Goal: Navigation & Orientation: Find specific page/section

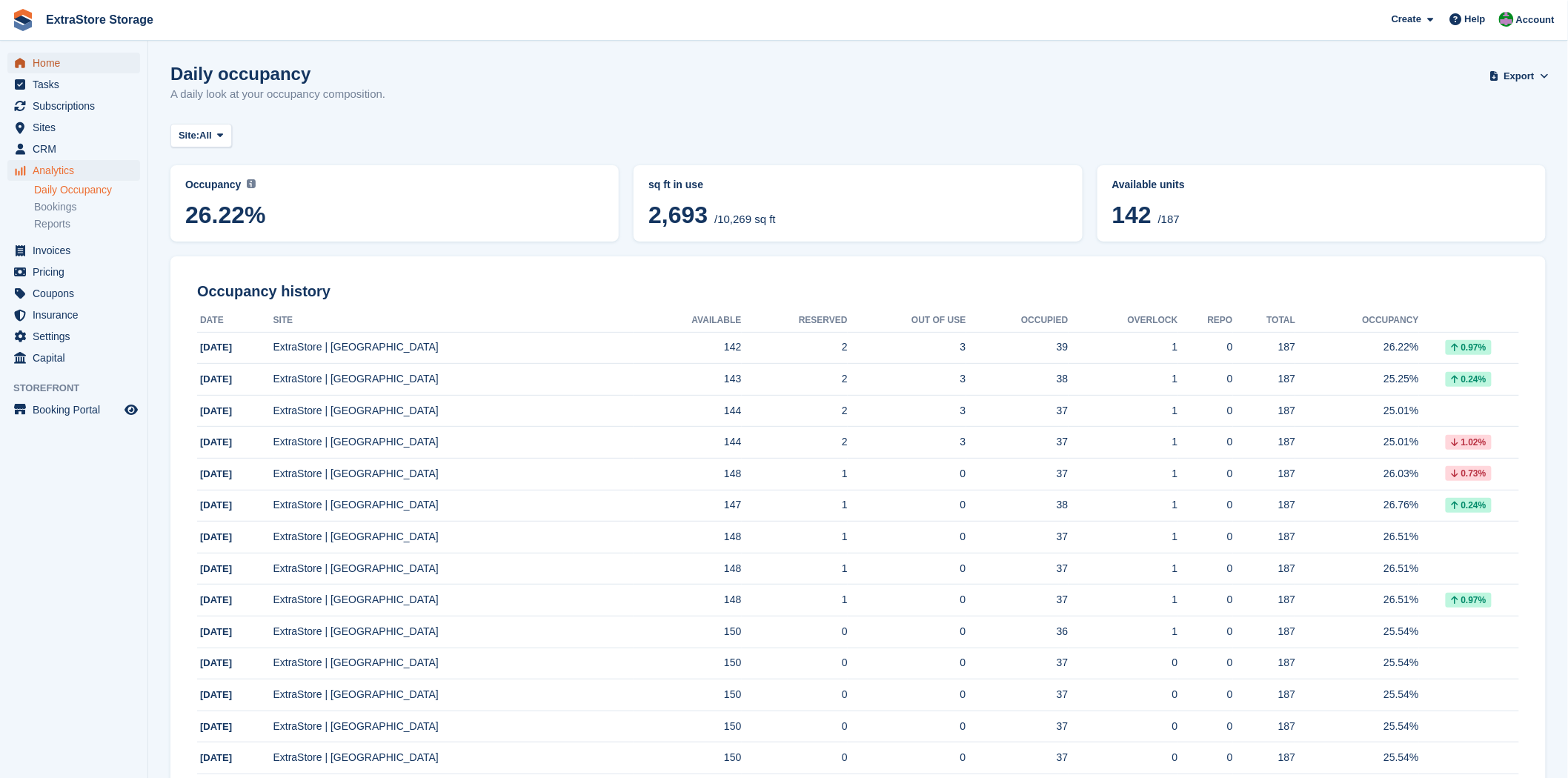
click at [47, 60] on span "Home" at bounding box center [77, 63] width 89 height 21
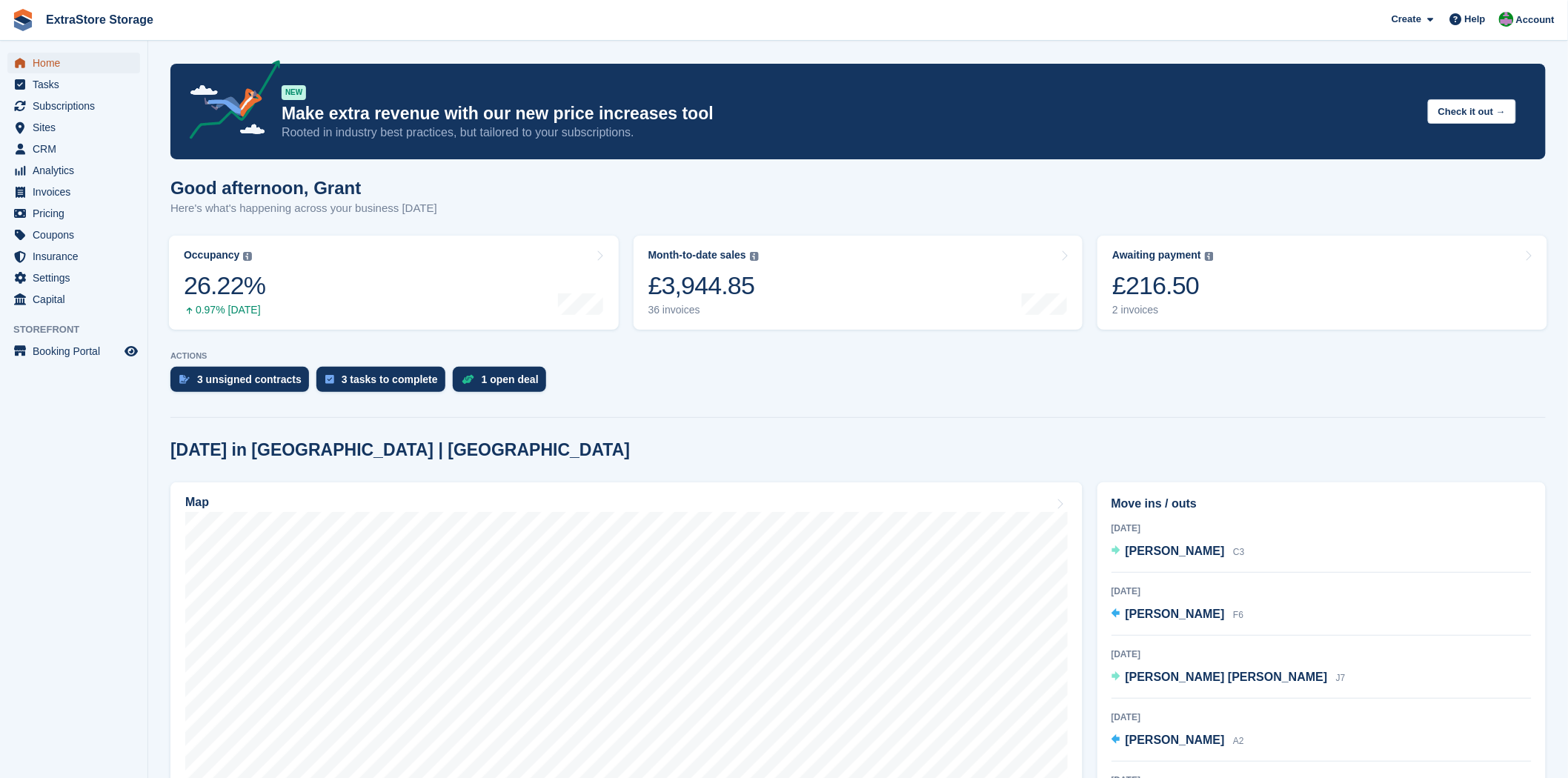
click at [41, 61] on span "Home" at bounding box center [77, 63] width 89 height 21
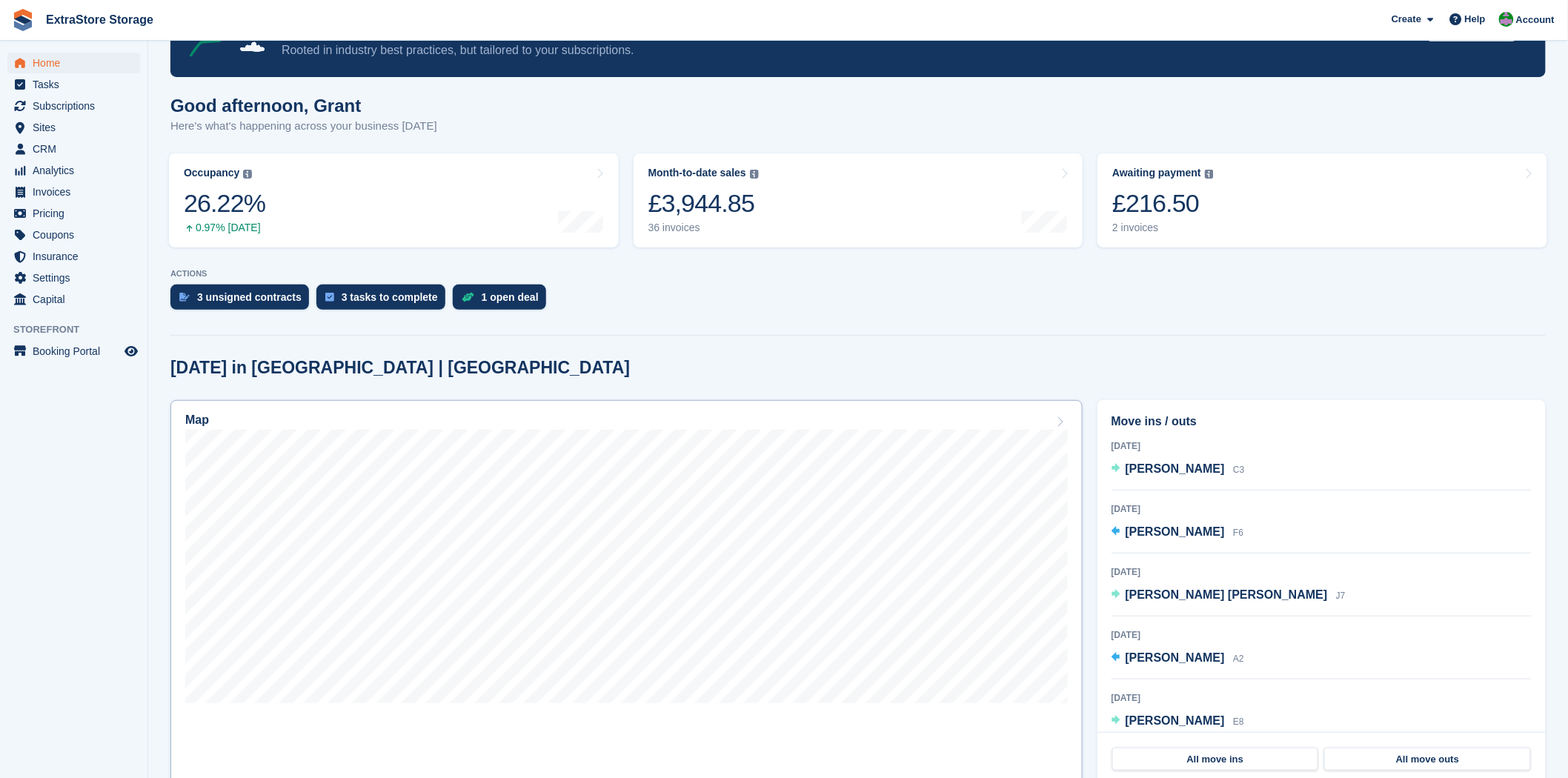
scroll to position [165, 0]
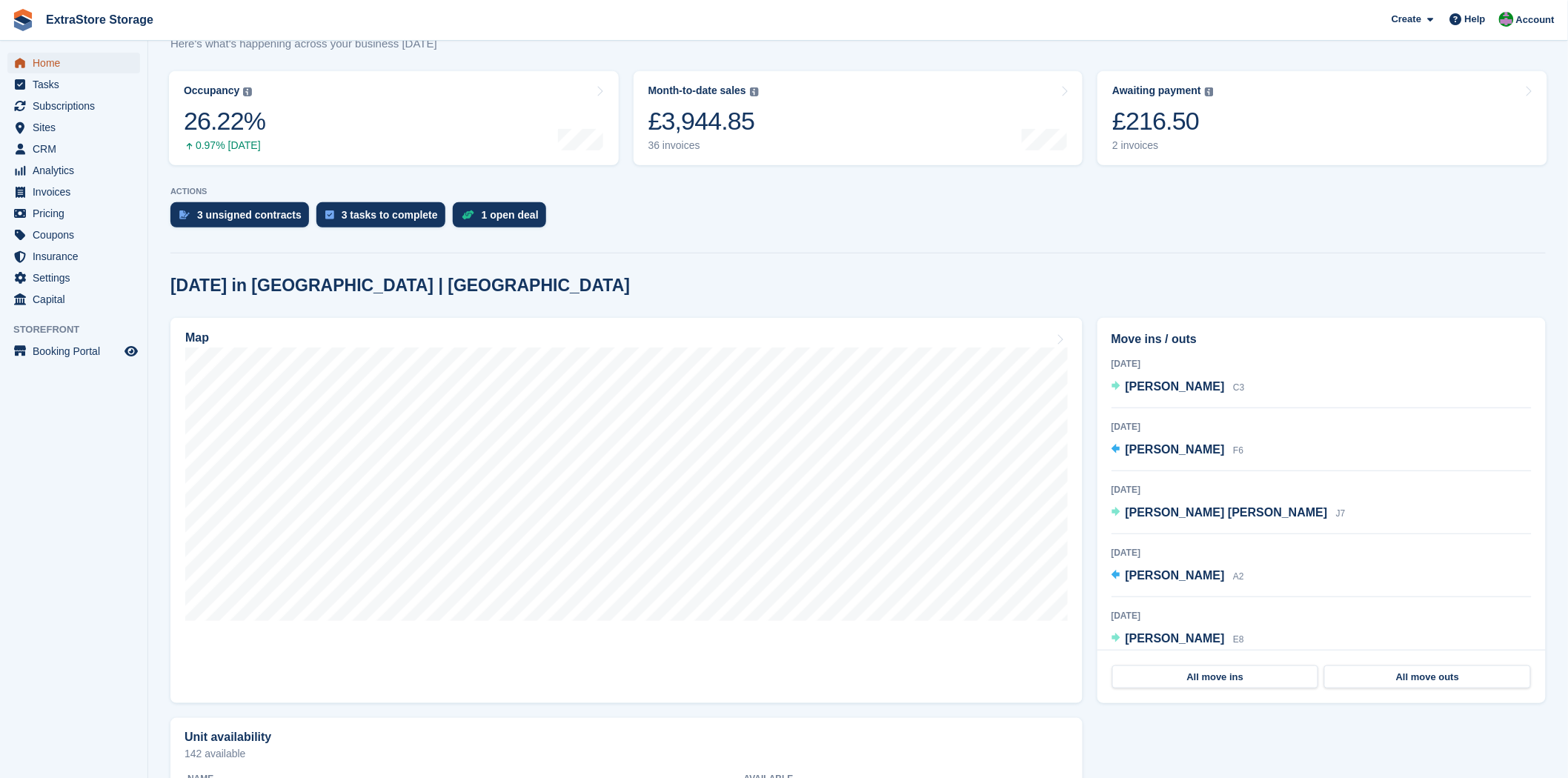
click at [52, 67] on span "Home" at bounding box center [77, 63] width 89 height 21
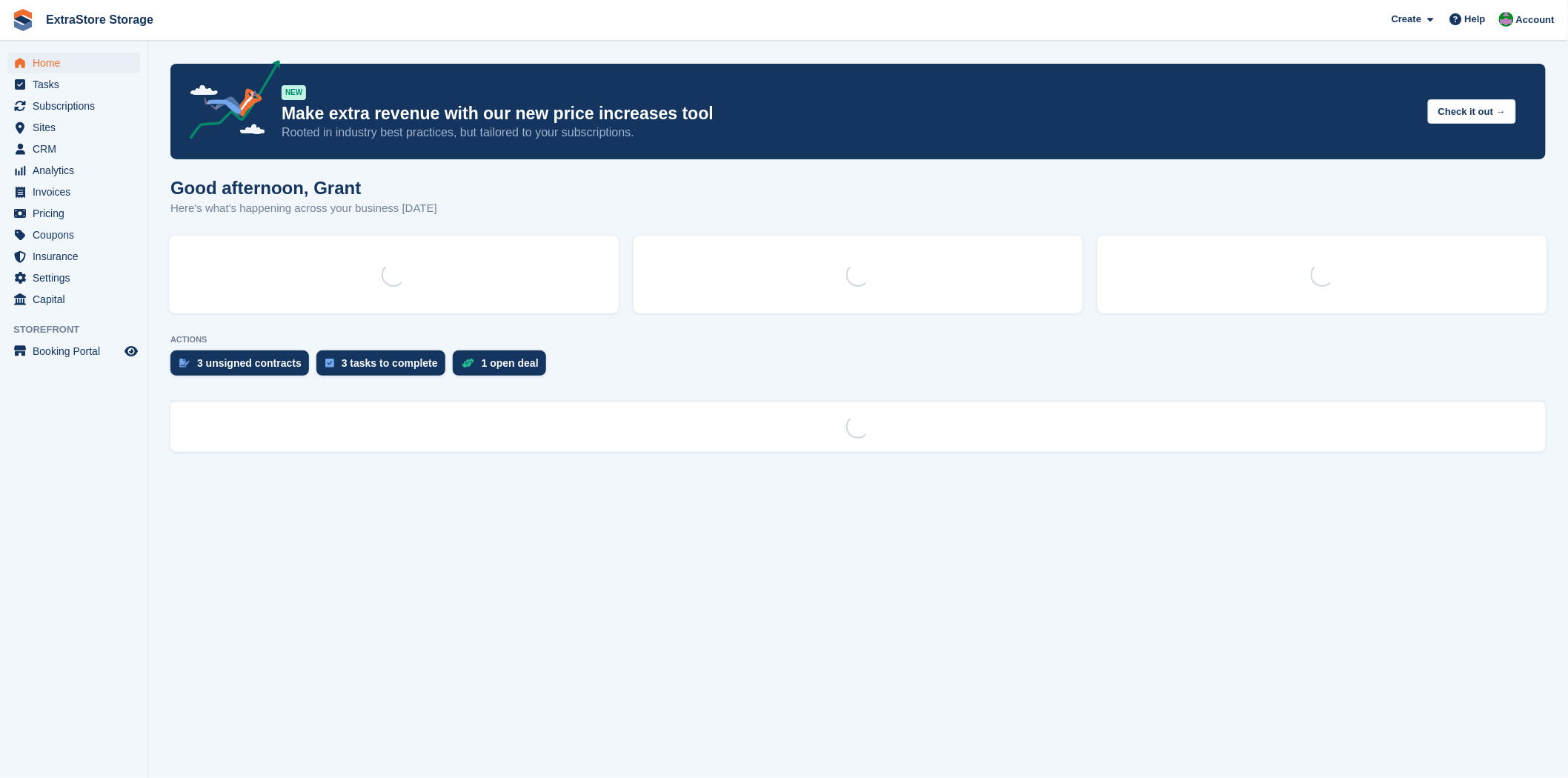
scroll to position [0, 0]
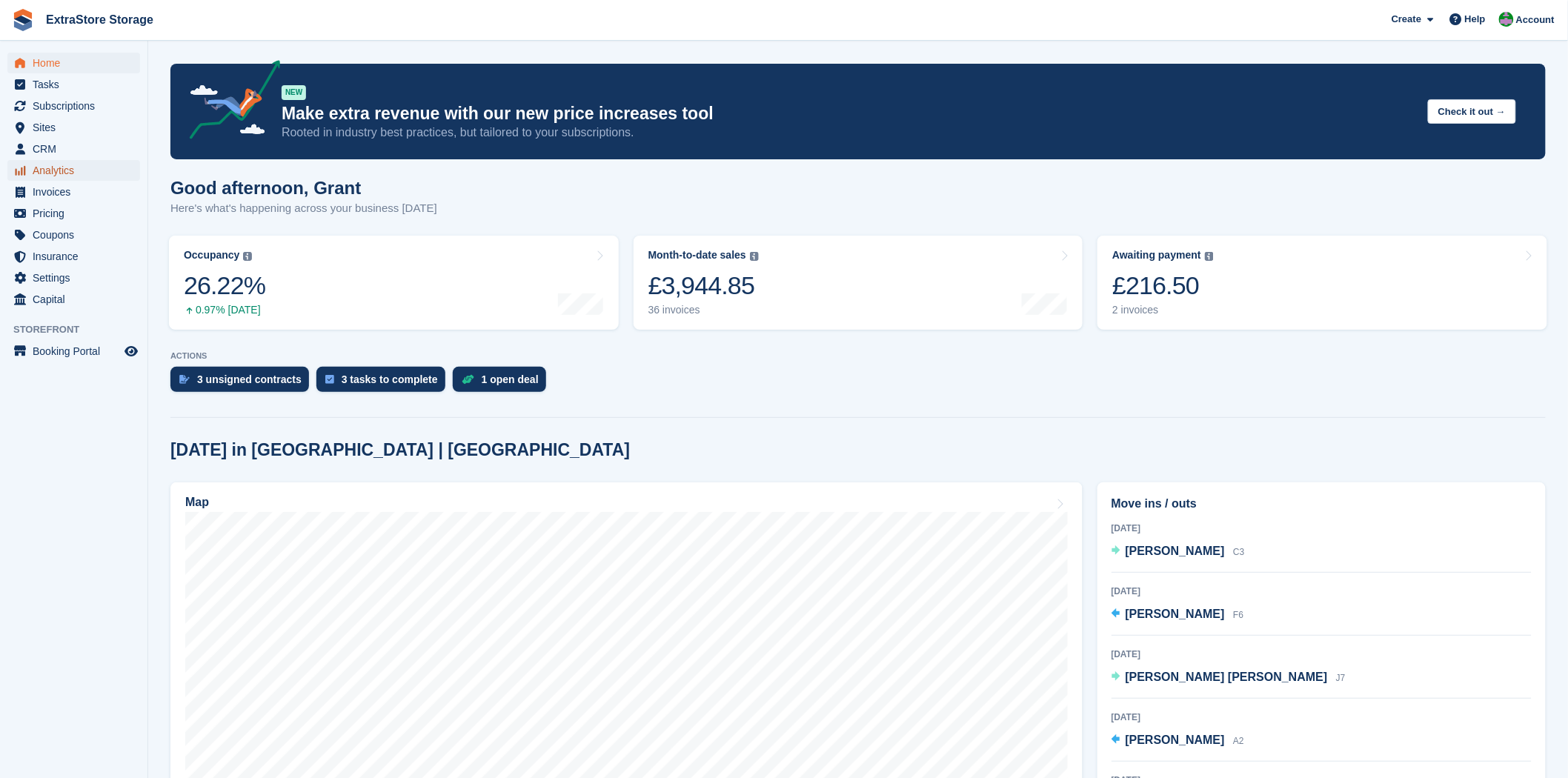
click at [58, 171] on span "Analytics" at bounding box center [77, 171] width 89 height 21
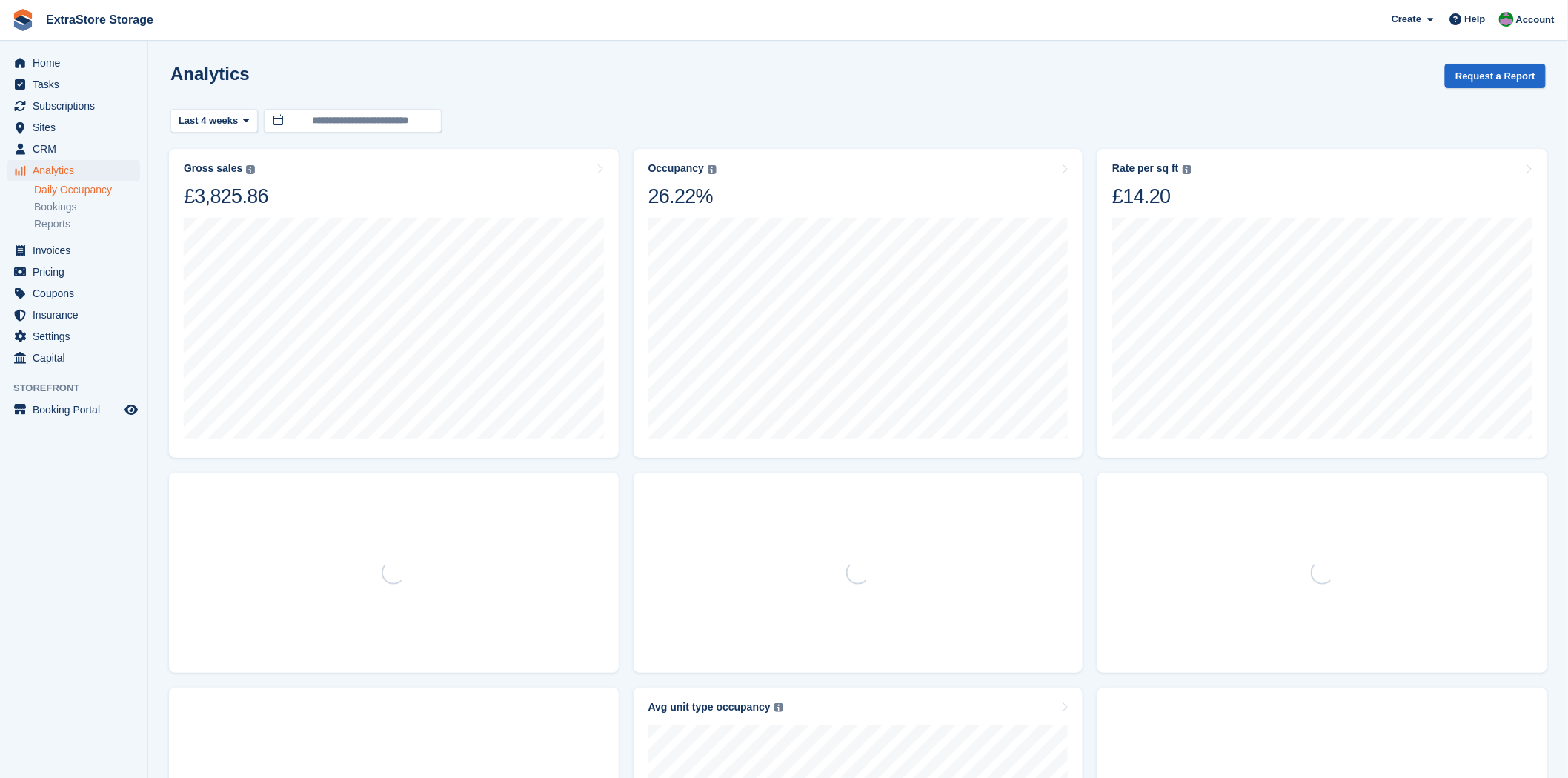
click at [66, 191] on link "Daily Occupancy" at bounding box center [87, 190] width 106 height 14
